Goal: Communication & Community: Connect with others

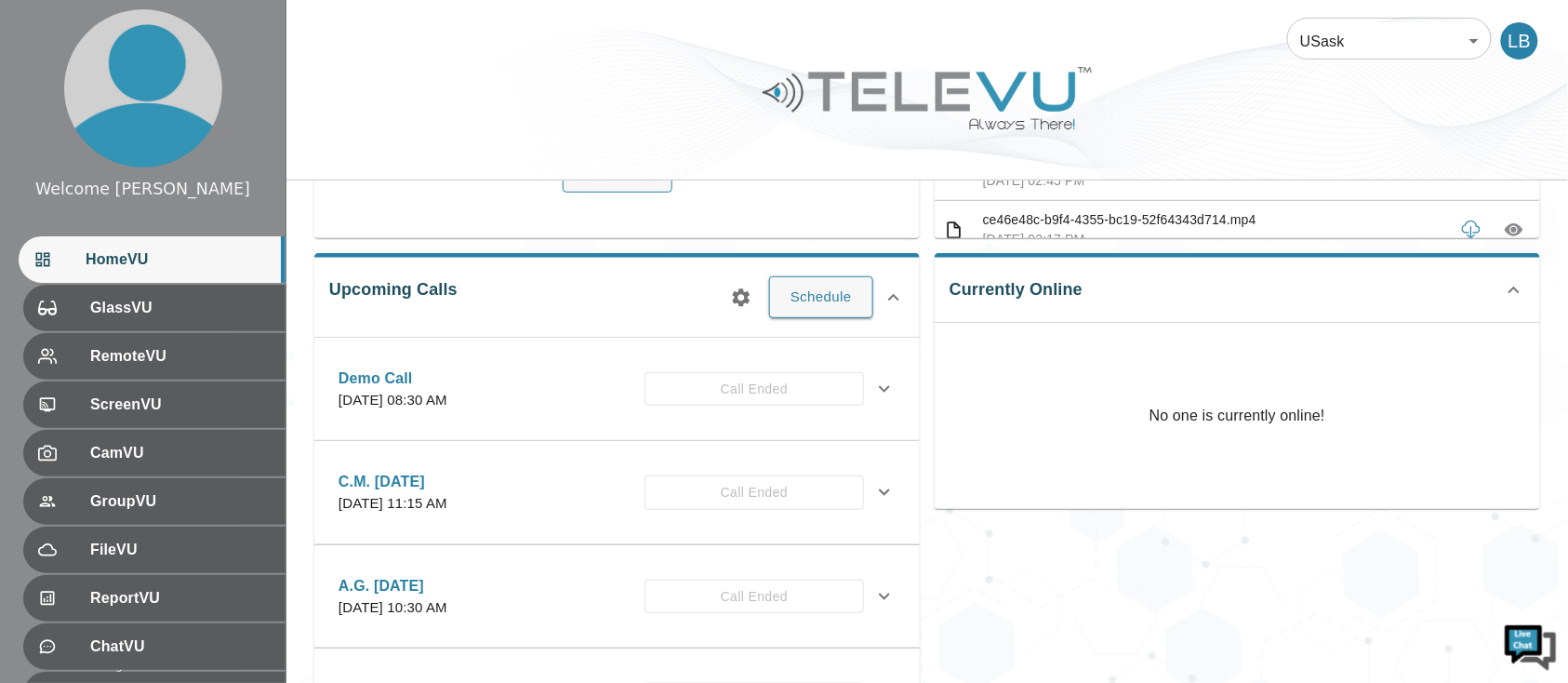
scroll to position [248, 0]
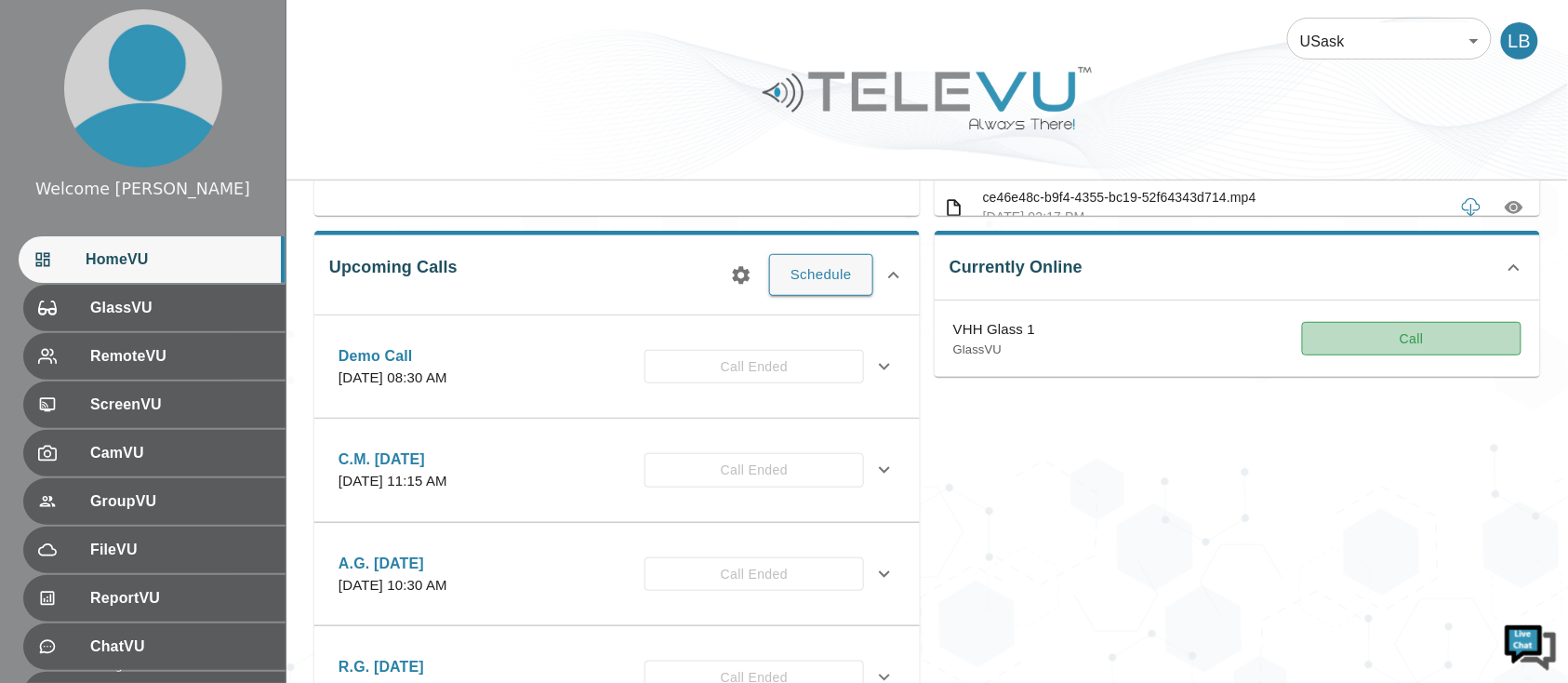
click at [1402, 332] on button "Call" at bounding box center [1412, 338] width 219 height 34
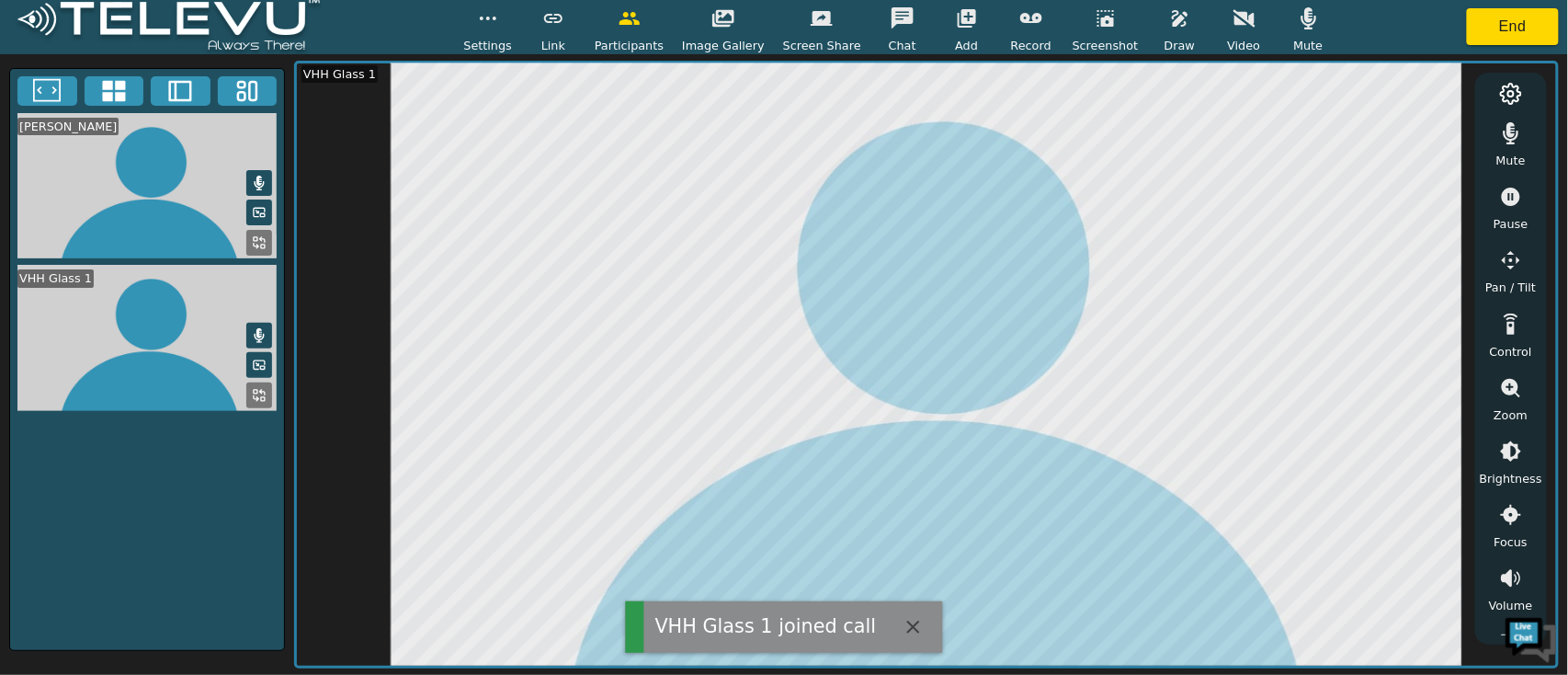
click at [1506, 140] on icon "button" at bounding box center [1510, 133] width 22 height 22
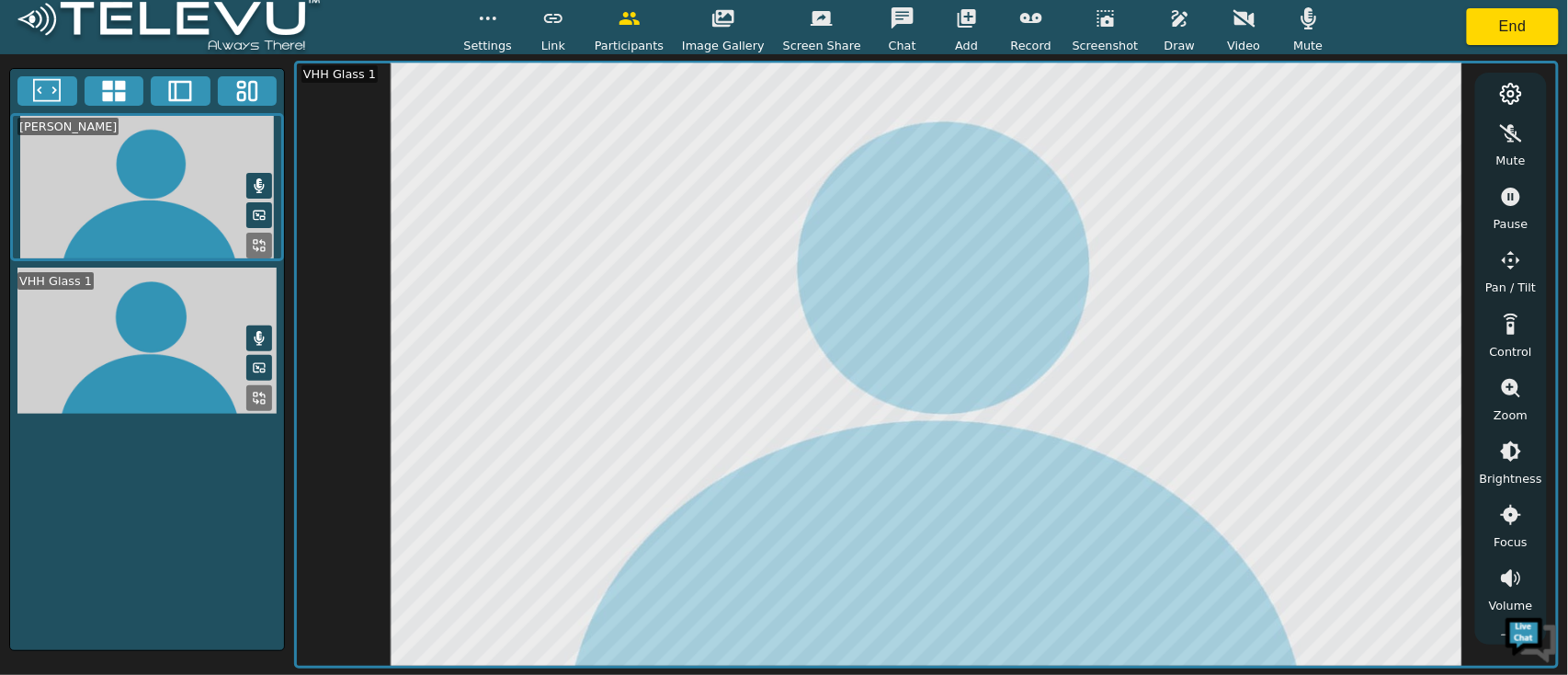
scroll to position [232, 0]
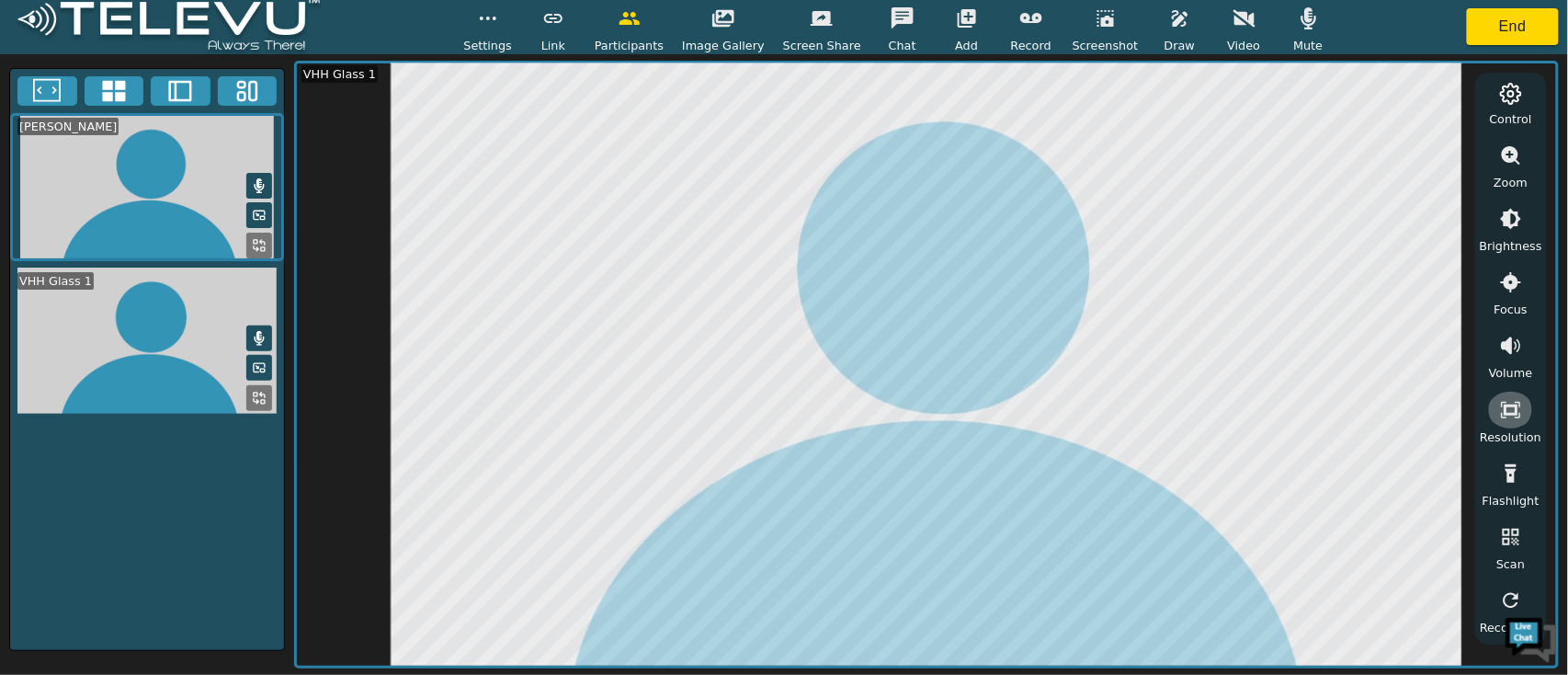
click at [1510, 399] on icon "button" at bounding box center [1510, 410] width 22 height 22
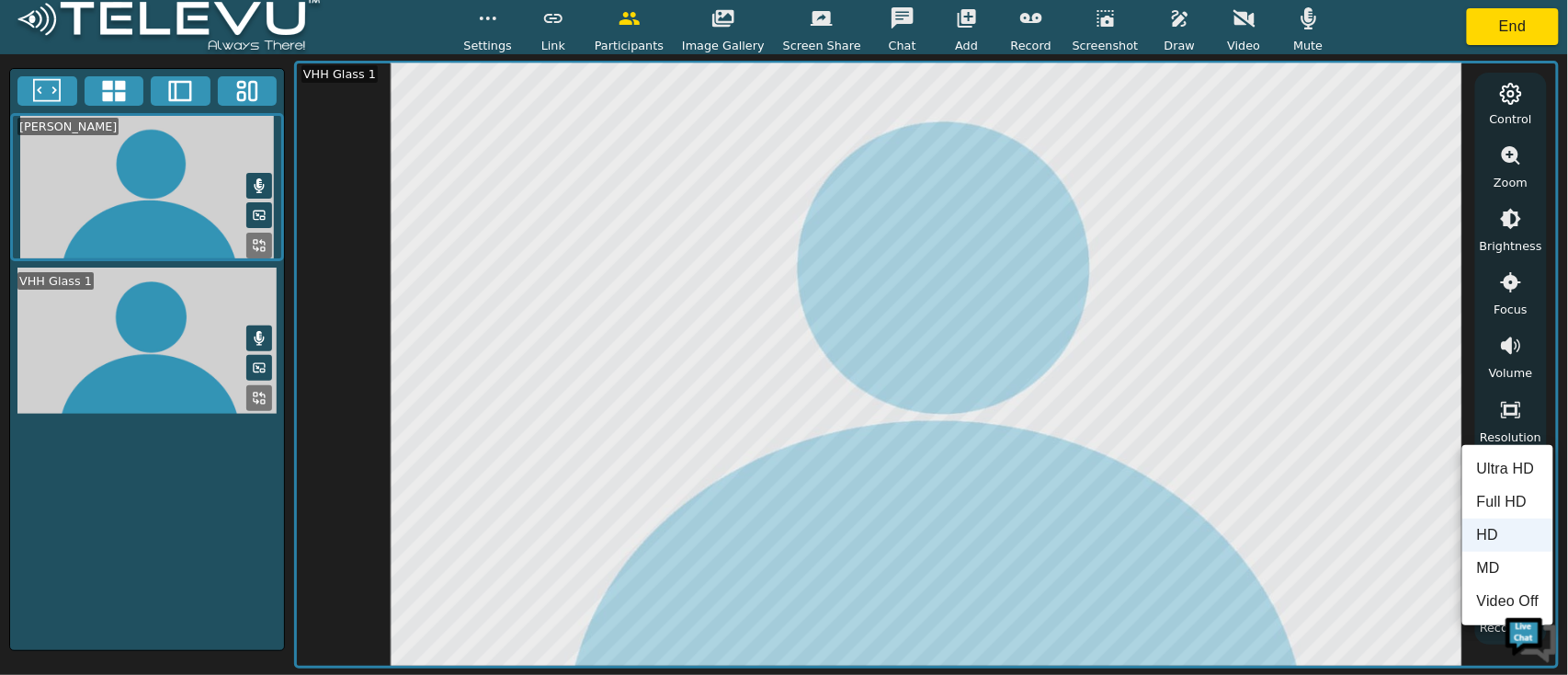
click at [1486, 565] on li "MD" at bounding box center [1508, 568] width 91 height 33
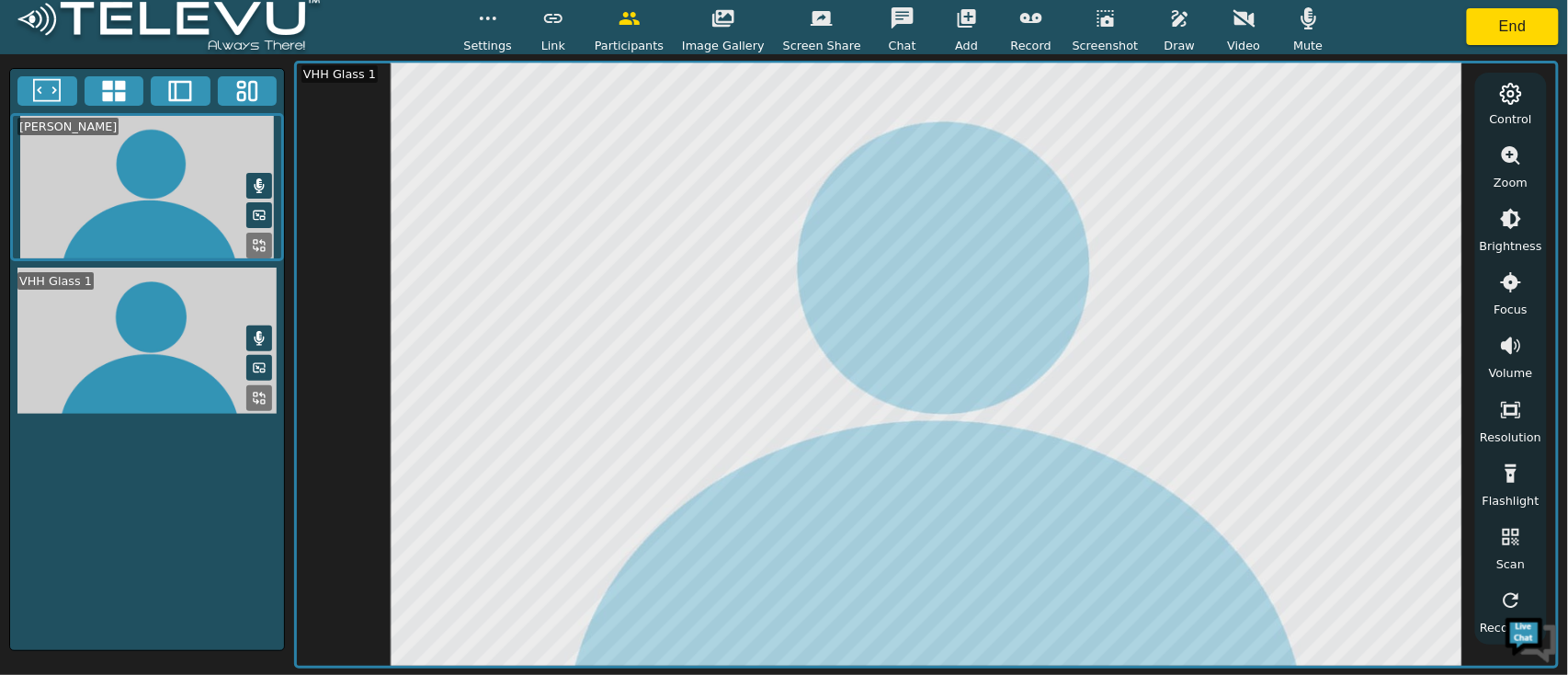
click at [1297, 13] on icon "button" at bounding box center [1308, 18] width 22 height 22
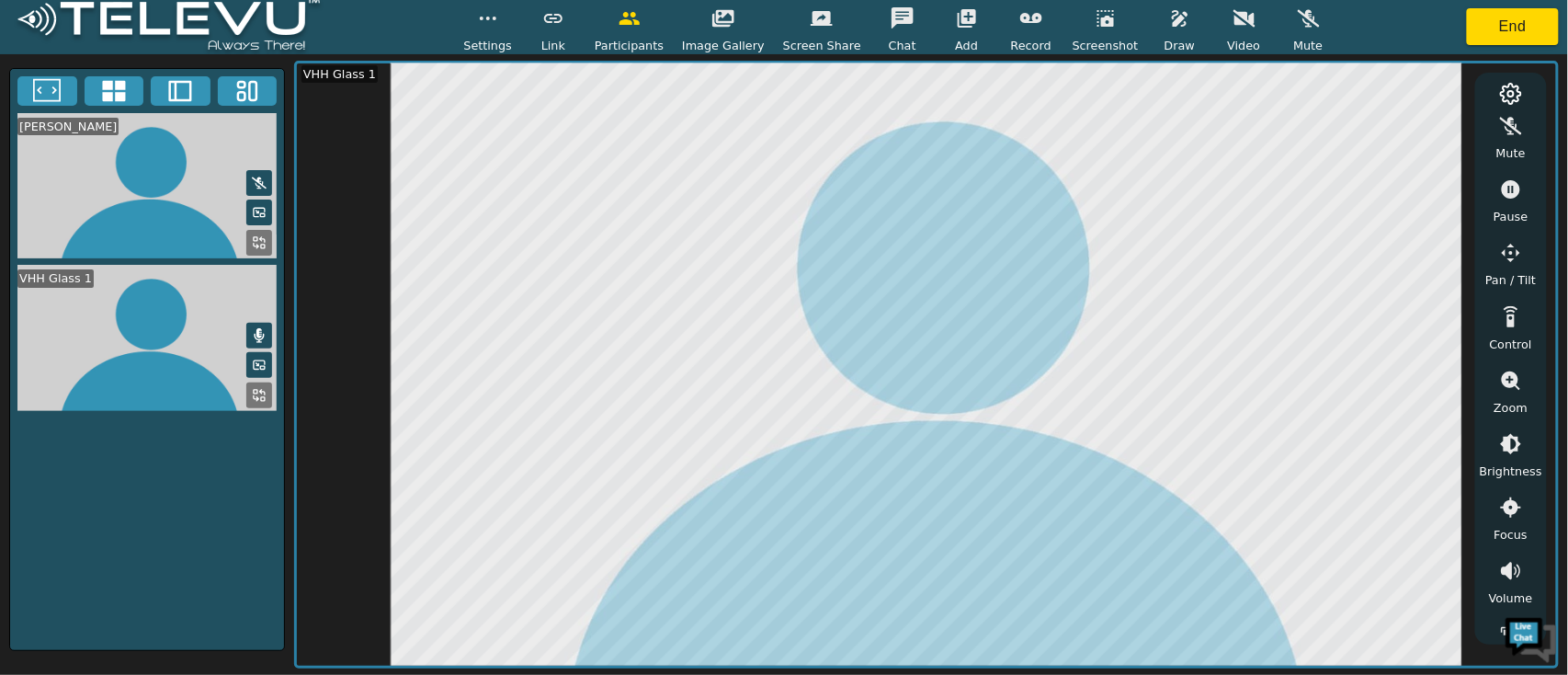
scroll to position [0, 0]
click at [1519, 412] on span "Zoom" at bounding box center [1509, 415] width 34 height 17
click at [1505, 455] on icon "button" at bounding box center [1510, 451] width 16 height 16
click at [1514, 529] on icon "button" at bounding box center [1510, 524] width 22 height 22
click at [1496, 452] on button "button" at bounding box center [1510, 451] width 46 height 36
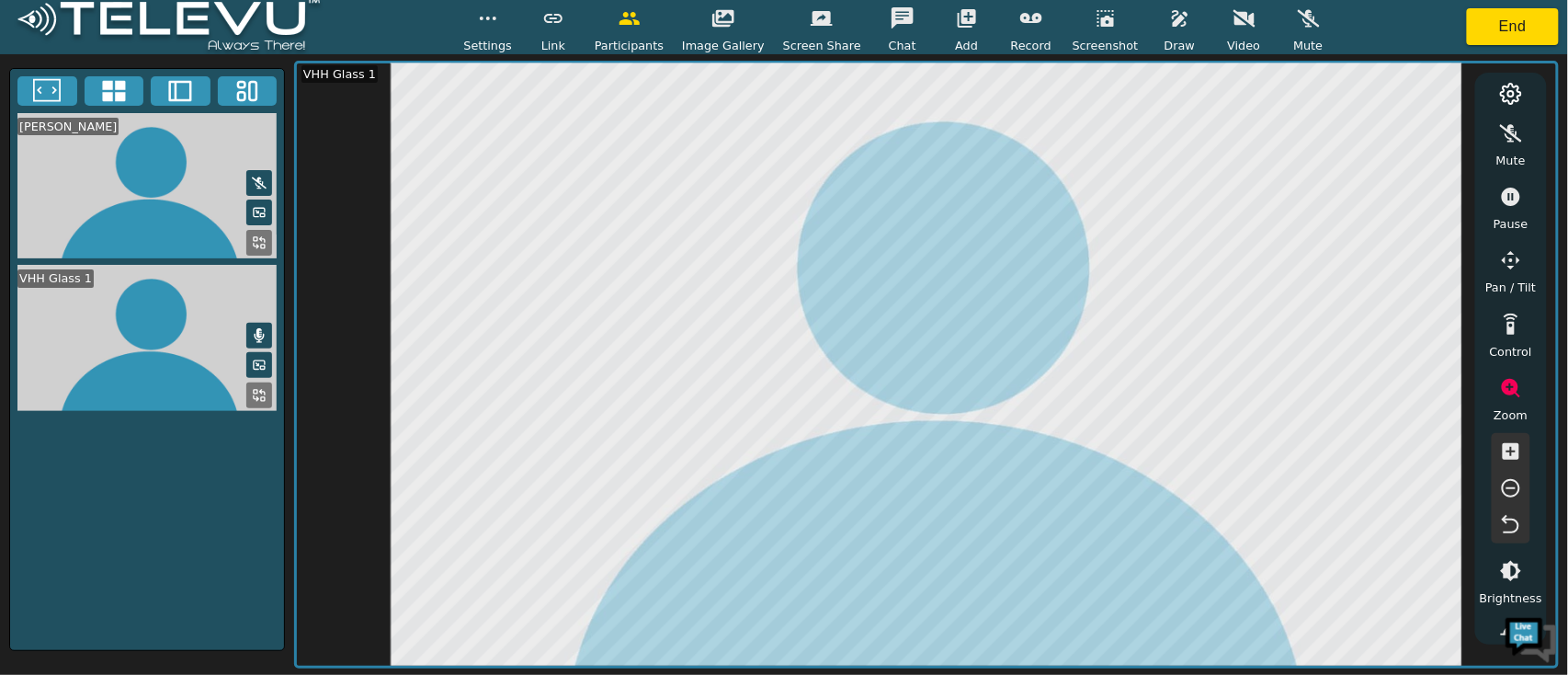
click at [1504, 454] on icon "button" at bounding box center [1510, 451] width 16 height 16
click at [1522, 203] on icon "button" at bounding box center [1510, 196] width 22 height 22
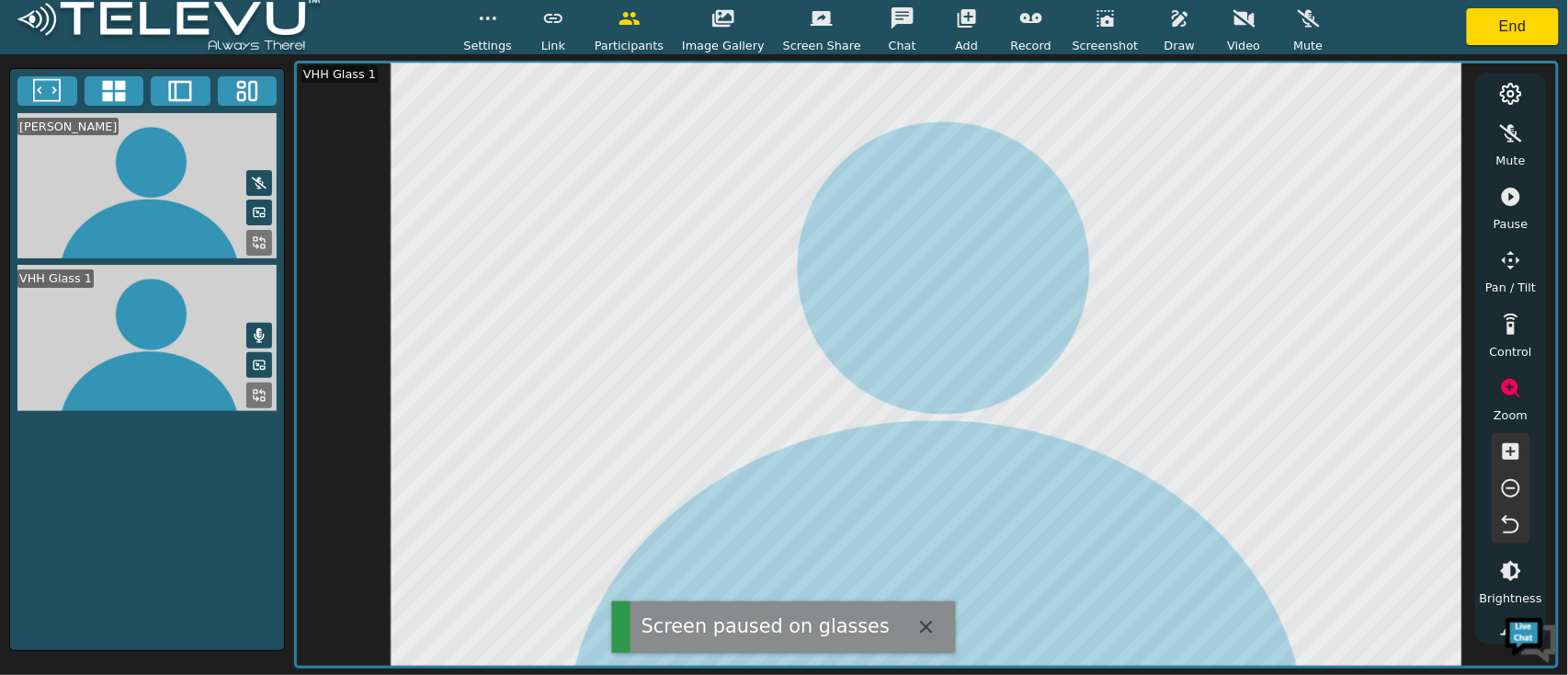
click at [1164, 46] on span "Draw" at bounding box center [1179, 45] width 31 height 17
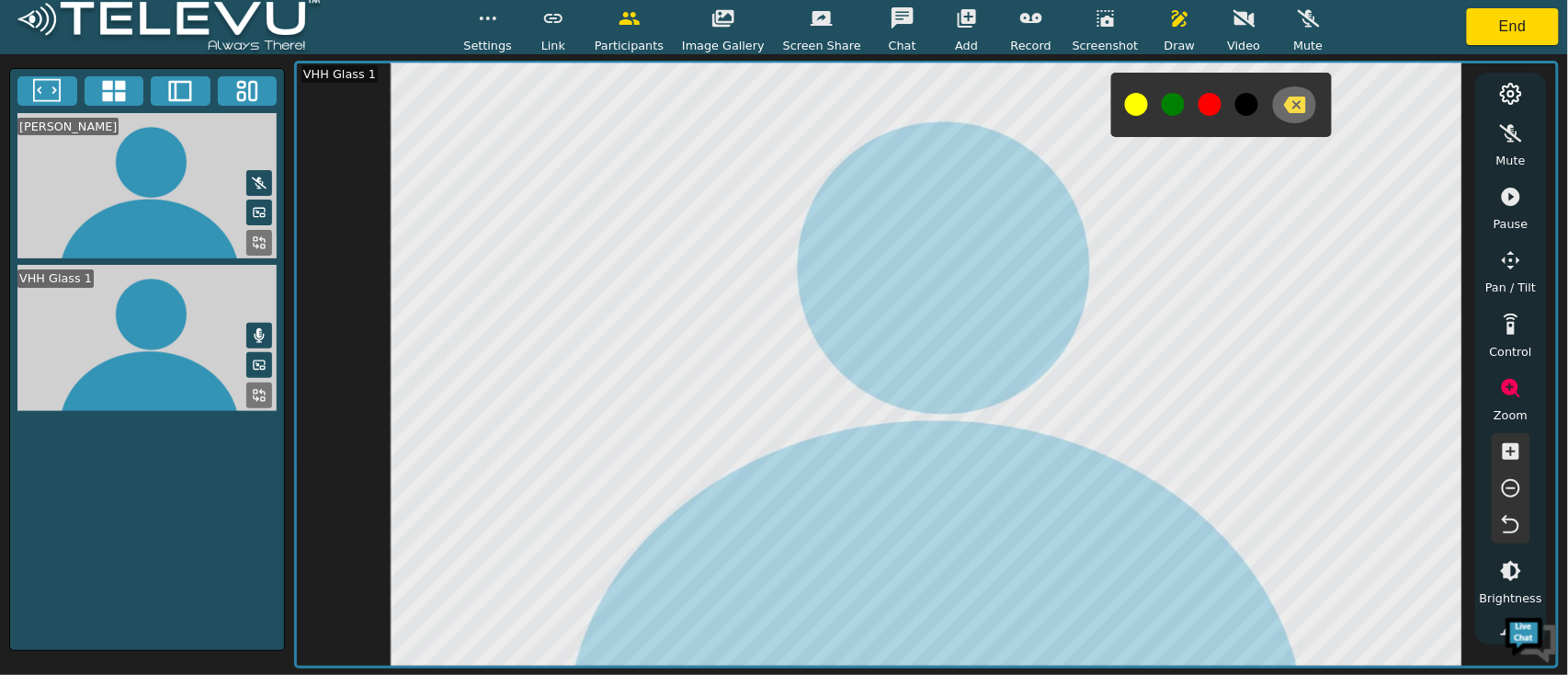
drag, startPoint x: 1265, startPoint y: 116, endPoint x: 1213, endPoint y: 45, distance: 88.0
click at [1271, 114] on button "button" at bounding box center [1295, 105] width 46 height 36
click at [1169, 8] on icon "button" at bounding box center [1179, 18] width 22 height 22
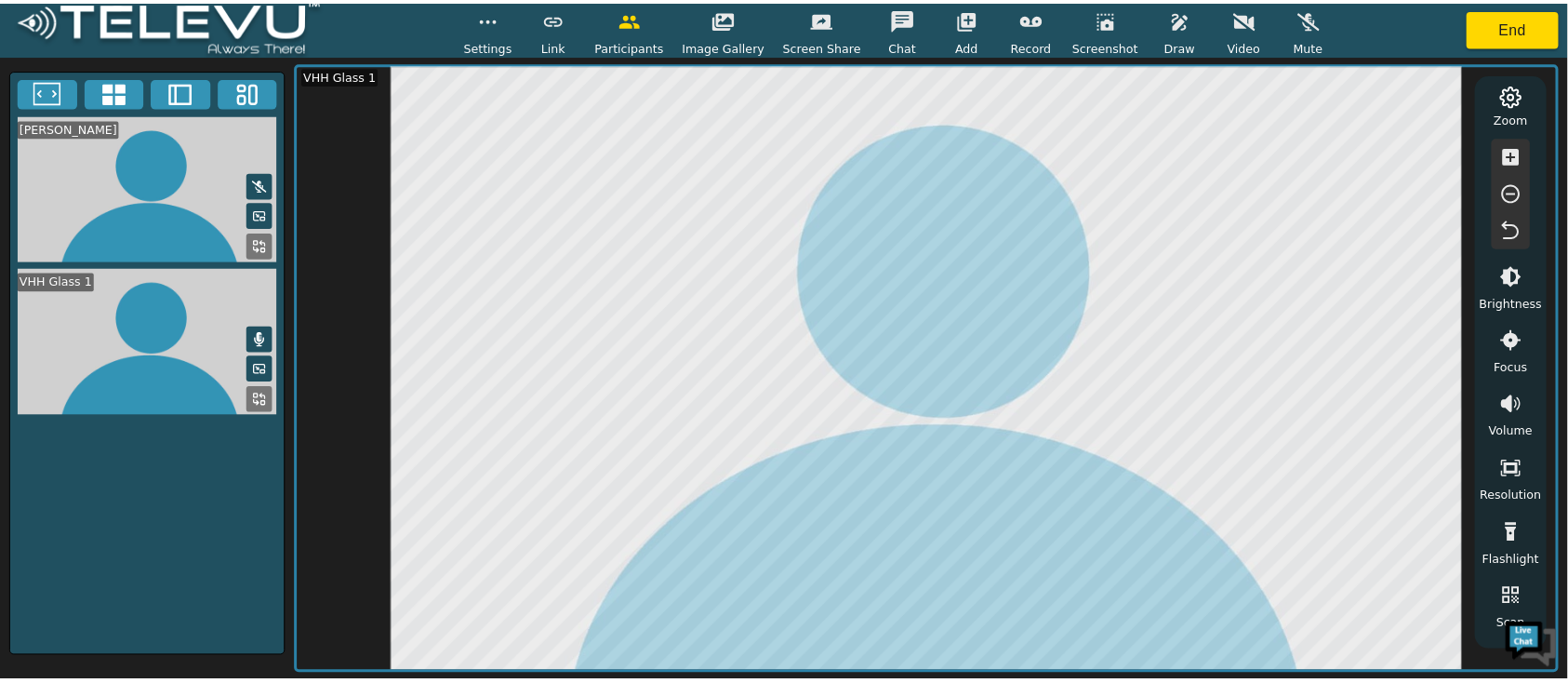
scroll to position [357, 0]
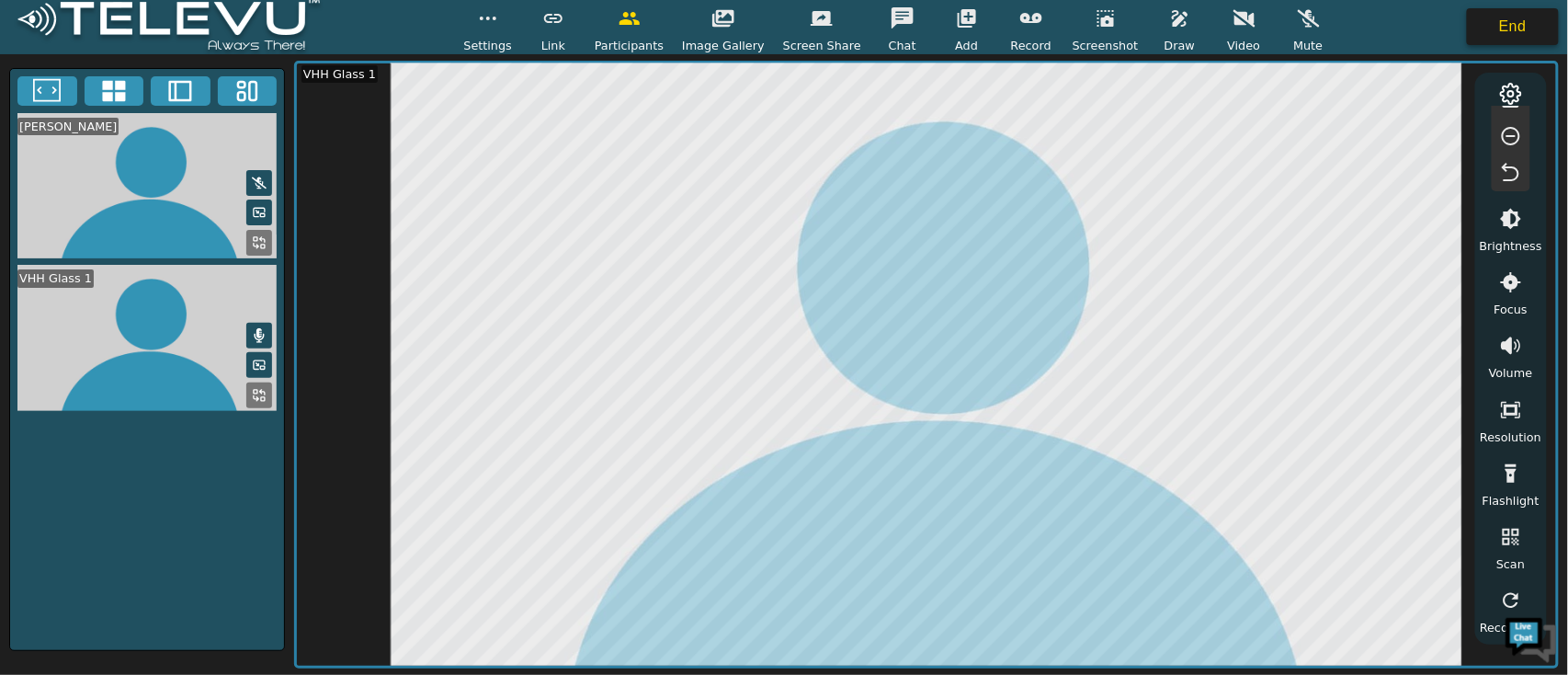
click at [1487, 28] on button "End" at bounding box center [1512, 27] width 92 height 36
